Goal: Task Accomplishment & Management: Manage account settings

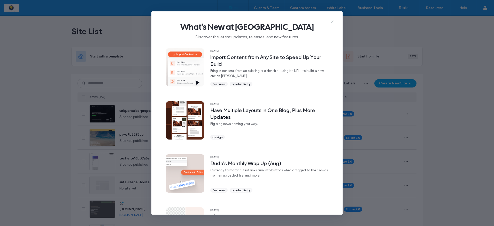
click at [332, 22] on icon at bounding box center [332, 22] width 4 height 4
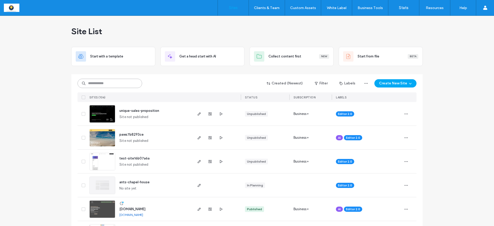
click at [113, 80] on input at bounding box center [110, 83] width 65 height 9
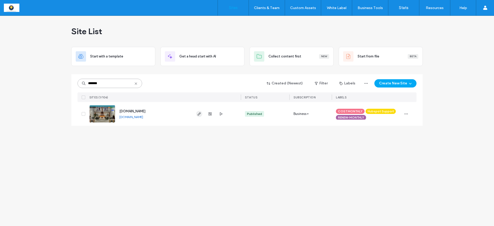
type input "*******"
click at [200, 113] on use "button" at bounding box center [199, 113] width 3 height 3
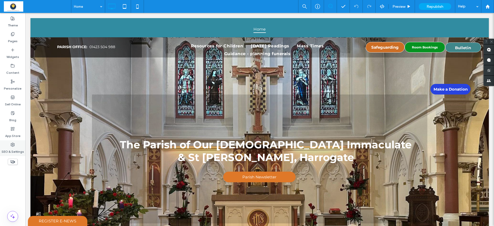
click at [12, 147] on label "SEO & Settings" at bounding box center [13, 150] width 22 height 7
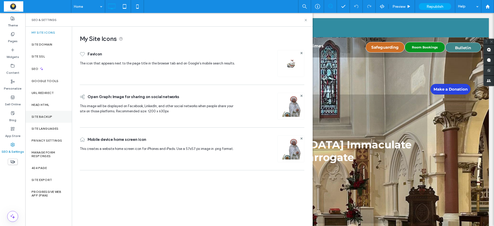
click at [42, 117] on label "Site Backup" at bounding box center [42, 117] width 21 height 4
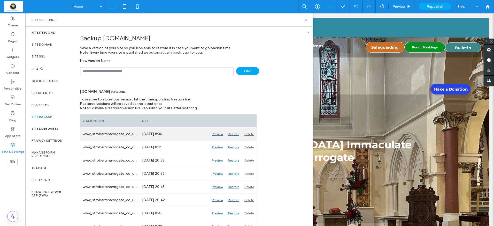
click at [214, 132] on div "Preview" at bounding box center [217, 133] width 16 height 13
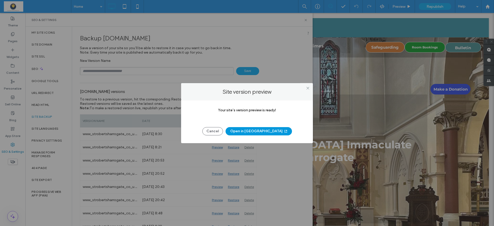
click at [250, 131] on button "Open in New Tab" at bounding box center [259, 131] width 66 height 8
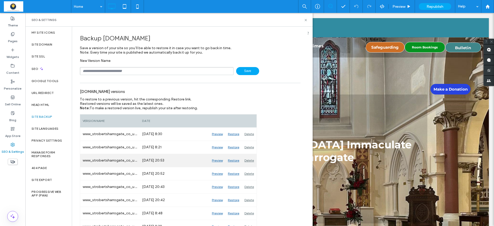
click at [218, 160] on div "Preview" at bounding box center [217, 160] width 16 height 13
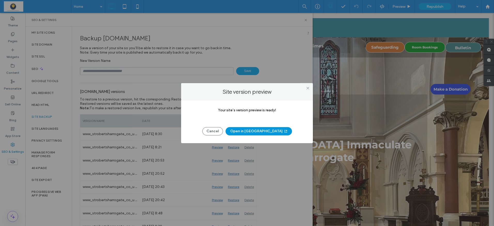
click at [255, 132] on button "Open in New Tab" at bounding box center [259, 131] width 66 height 8
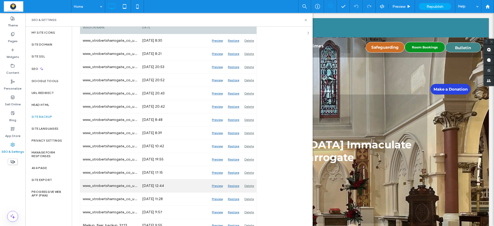
scroll to position [94, 0]
click at [218, 184] on div "Preview" at bounding box center [217, 185] width 16 height 13
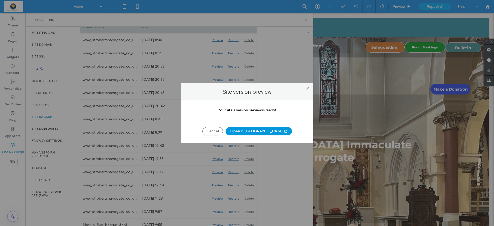
click at [252, 131] on button "Open in New Tab" at bounding box center [259, 131] width 66 height 8
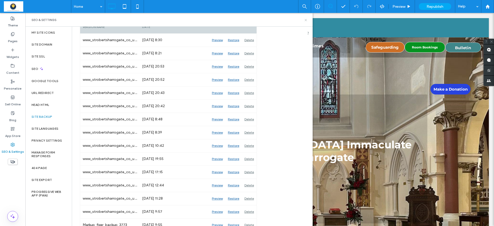
click at [305, 20] on icon at bounding box center [306, 20] width 4 height 4
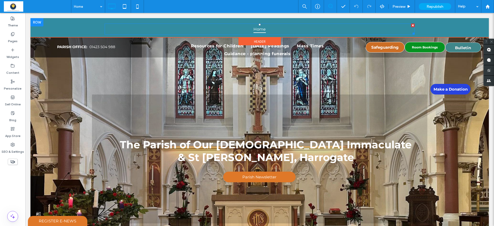
click at [261, 28] on span "Home" at bounding box center [260, 28] width 12 height 7
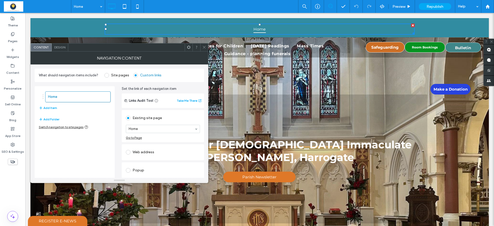
click at [203, 47] on icon at bounding box center [204, 47] width 4 height 4
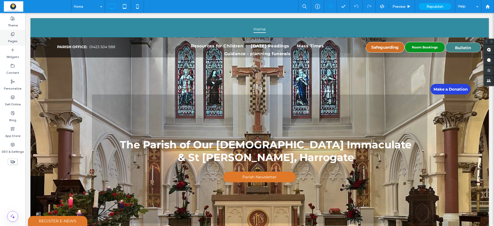
click at [12, 35] on icon at bounding box center [13, 34] width 4 height 4
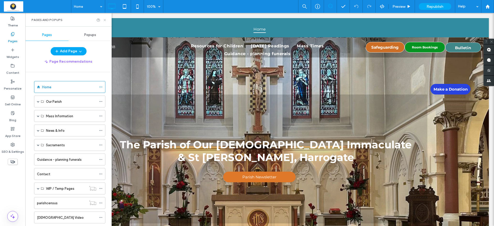
click at [105, 19] on icon at bounding box center [105, 20] width 4 height 4
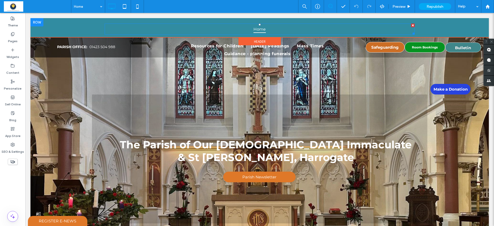
drag, startPoint x: 412, startPoint y: 24, endPoint x: 374, endPoint y: 39, distance: 41.1
click at [412, 24] on div at bounding box center [413, 26] width 4 height 4
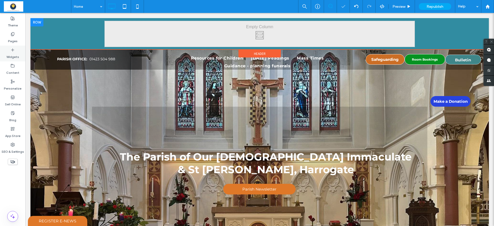
click at [16, 57] on label "Widgets" at bounding box center [12, 55] width 13 height 7
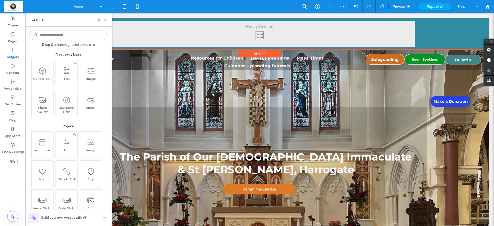
click at [67, 34] on input at bounding box center [68, 34] width 78 height 9
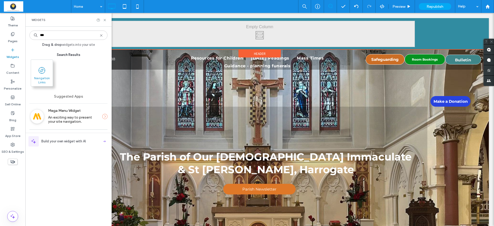
type input "***"
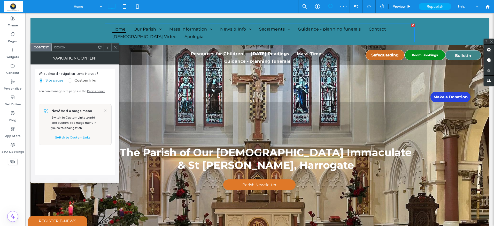
drag, startPoint x: 409, startPoint y: 35, endPoint x: 413, endPoint y: 35, distance: 4.0
click at [409, 35] on ul "Home Our Parish About About Us Fr. Simon Church History Parish Council Schools …" at bounding box center [260, 32] width 302 height 15
click at [12, 40] on label "Pages" at bounding box center [13, 39] width 10 height 7
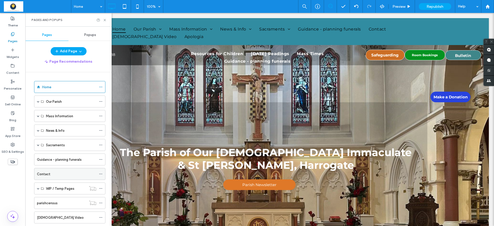
scroll to position [27, 0]
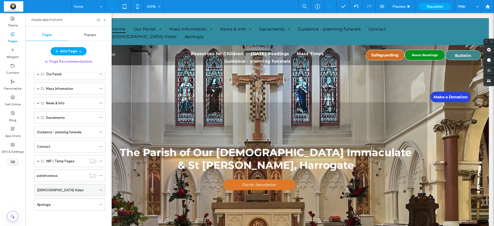
click at [48, 191] on label "Church Video" at bounding box center [60, 189] width 47 height 9
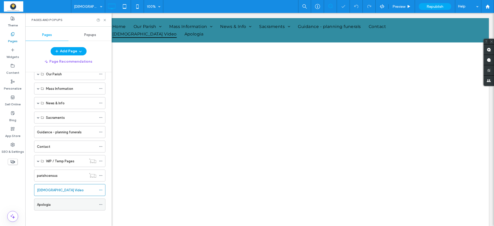
click at [45, 205] on label "Apologia" at bounding box center [44, 204] width 14 height 9
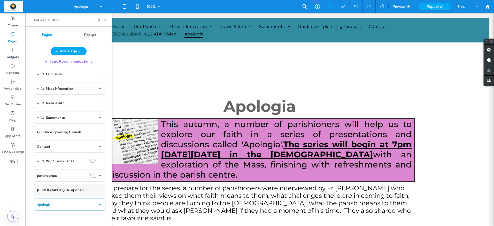
click at [49, 189] on label "Church Video" at bounding box center [60, 189] width 47 height 9
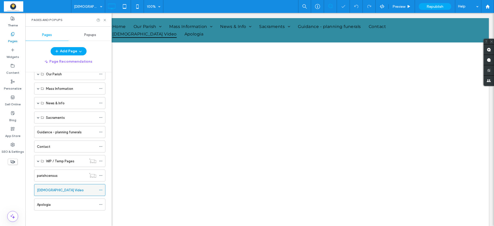
click at [101, 190] on icon at bounding box center [101, 190] width 4 height 4
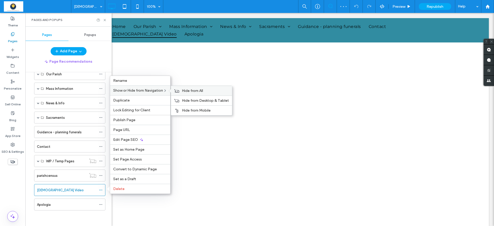
click at [188, 90] on span "Hide from All" at bounding box center [192, 90] width 21 height 4
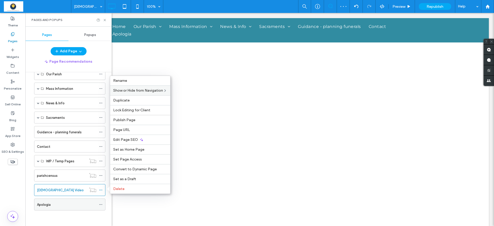
click at [67, 205] on div "Apologia" at bounding box center [66, 204] width 59 height 5
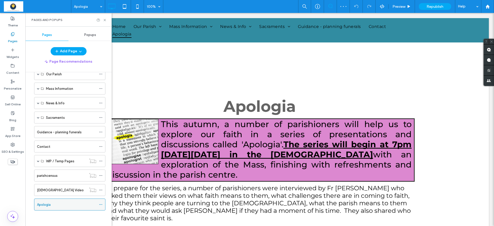
click at [101, 205] on icon at bounding box center [101, 204] width 4 height 4
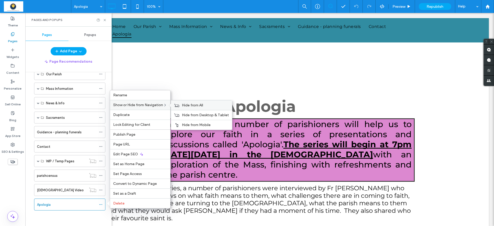
click at [199, 104] on span "Hide from All" at bounding box center [192, 105] width 21 height 4
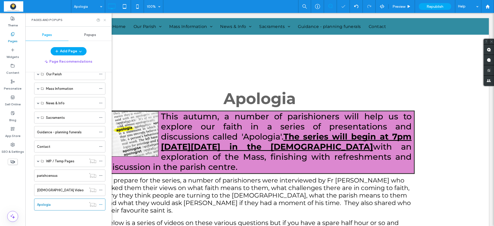
drag, startPoint x: 103, startPoint y: 20, endPoint x: 81, endPoint y: 26, distance: 23.1
click at [103, 20] on icon at bounding box center [105, 20] width 4 height 4
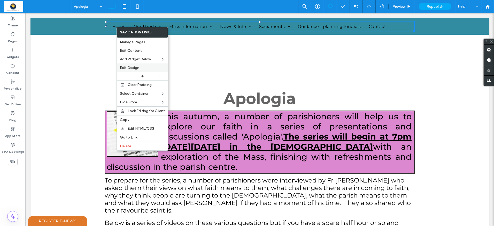
click at [137, 68] on span "Edit Design" at bounding box center [129, 67] width 19 height 4
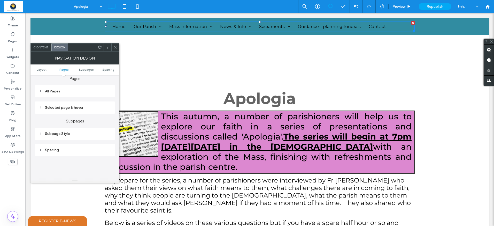
scroll to position [130, 0]
click at [62, 87] on div "All Pages" at bounding box center [75, 87] width 72 height 4
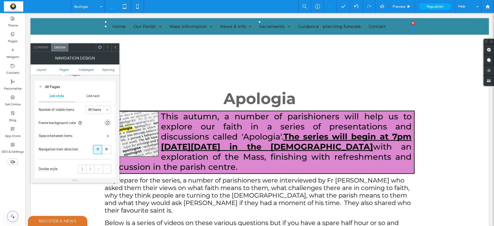
click at [96, 95] on span "Link text" at bounding box center [93, 96] width 13 height 4
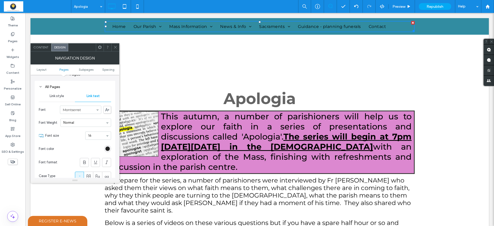
click at [106, 146] on div "rgb(0, 0, 0)" at bounding box center [107, 148] width 4 height 4
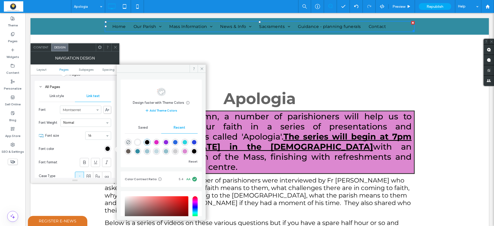
drag, startPoint x: 139, startPoint y: 142, endPoint x: 127, endPoint y: 137, distance: 12.9
click at [139, 142] on div "rgba(255, 255, 255, 1)" at bounding box center [137, 142] width 4 height 4
type input "*******"
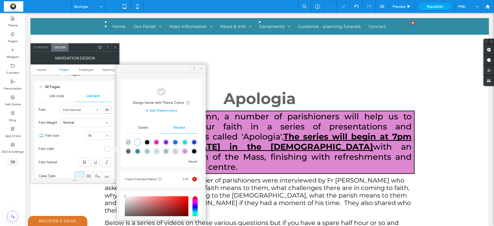
drag, startPoint x: 168, startPoint y: 55, endPoint x: 203, endPoint y: 68, distance: 37.6
click at [203, 68] on icon at bounding box center [202, 69] width 4 height 4
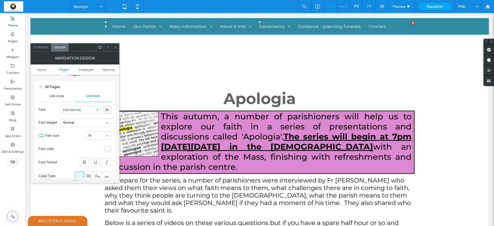
click at [114, 47] on icon at bounding box center [115, 47] width 4 height 4
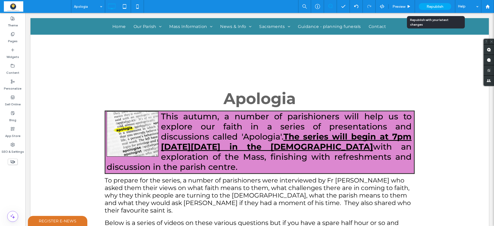
click at [438, 8] on span "Republish" at bounding box center [435, 6] width 17 height 4
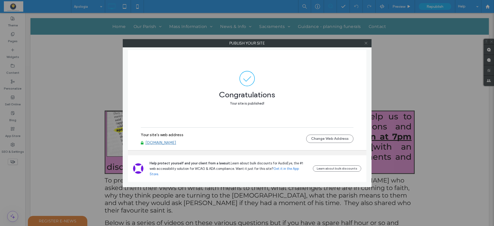
click at [366, 44] on icon at bounding box center [366, 43] width 4 height 4
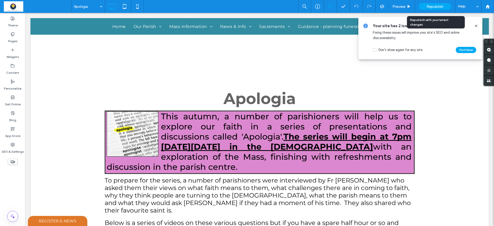
click at [438, 7] on span "Republish" at bounding box center [435, 6] width 17 height 4
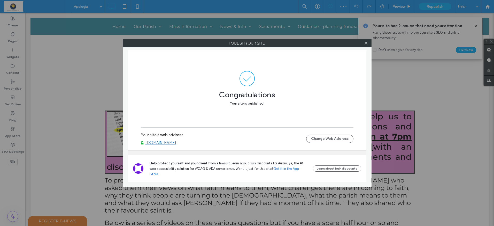
drag, startPoint x: 366, startPoint y: 44, endPoint x: 400, endPoint y: 47, distance: 33.7
click at [366, 44] on icon at bounding box center [366, 43] width 4 height 4
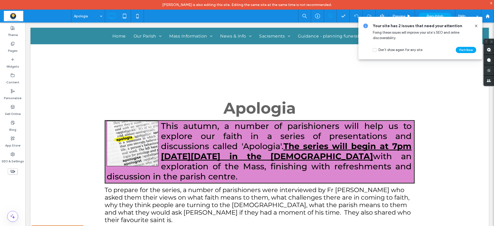
drag, startPoint x: 476, startPoint y: 25, endPoint x: 451, endPoint y: 1, distance: 34.2
click at [476, 25] on icon at bounding box center [476, 26] width 4 height 4
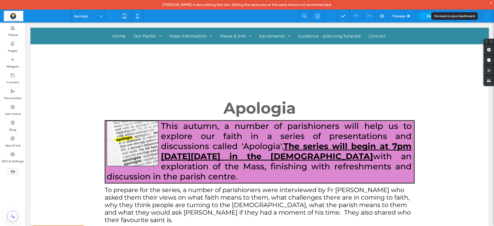
click at [485, 17] on div at bounding box center [487, 16] width 12 height 4
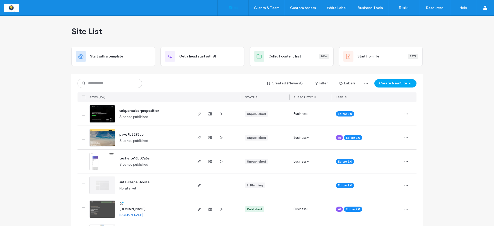
scroll to position [0, 0]
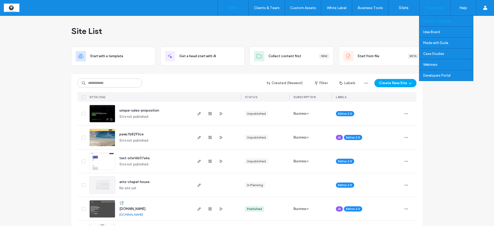
click at [434, 20] on label "Product Updates" at bounding box center [437, 21] width 28 height 4
